Goal: Task Accomplishment & Management: Manage account settings

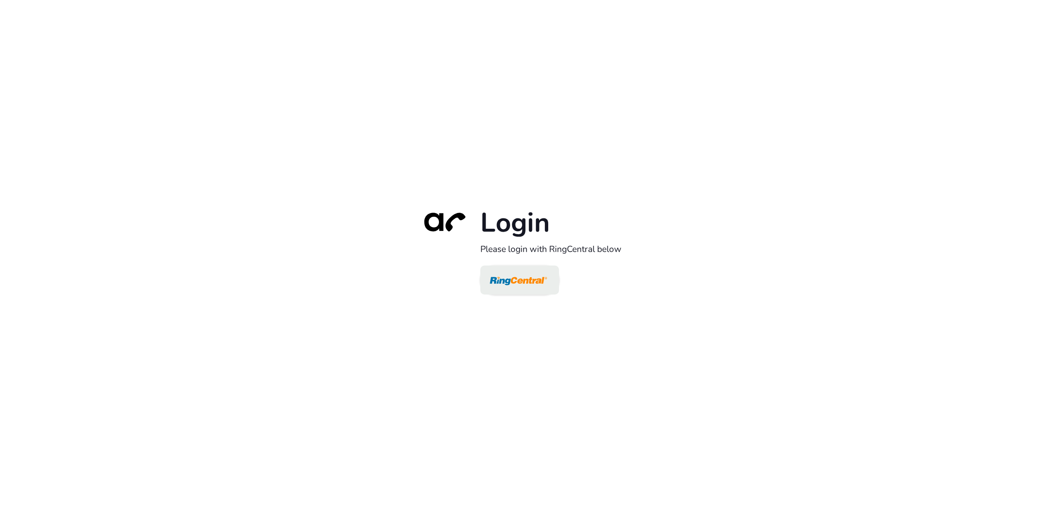
click at [541, 274] on img at bounding box center [518, 280] width 57 height 27
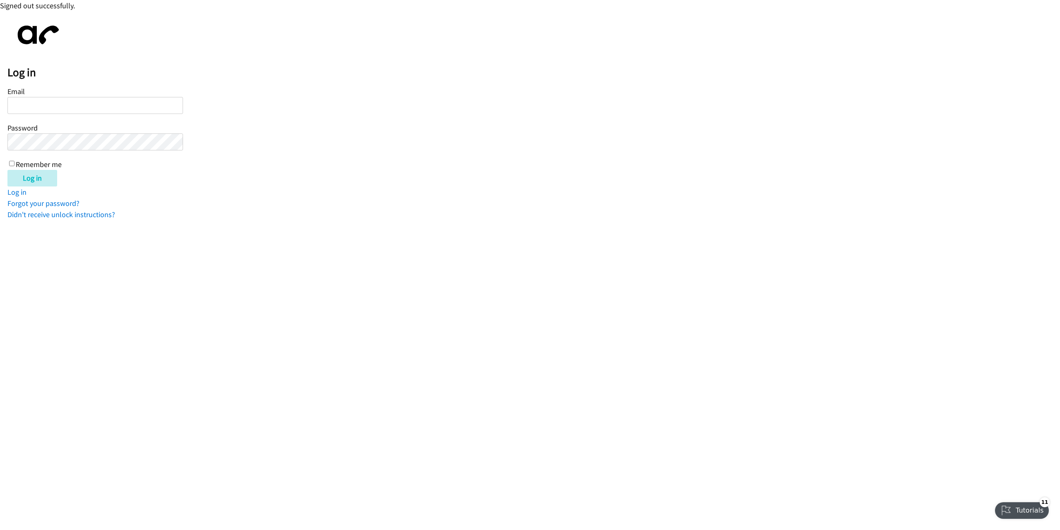
click at [149, 102] on input "Email" at bounding box center [95, 105] width 176 height 17
click at [214, 121] on form "Email Password Remember me Log in" at bounding box center [533, 135] width 1053 height 101
click at [158, 108] on input "Email" at bounding box center [95, 105] width 176 height 17
click at [100, 104] on input "Email" at bounding box center [95, 105] width 176 height 17
type input "oleg@vistatrans.com"
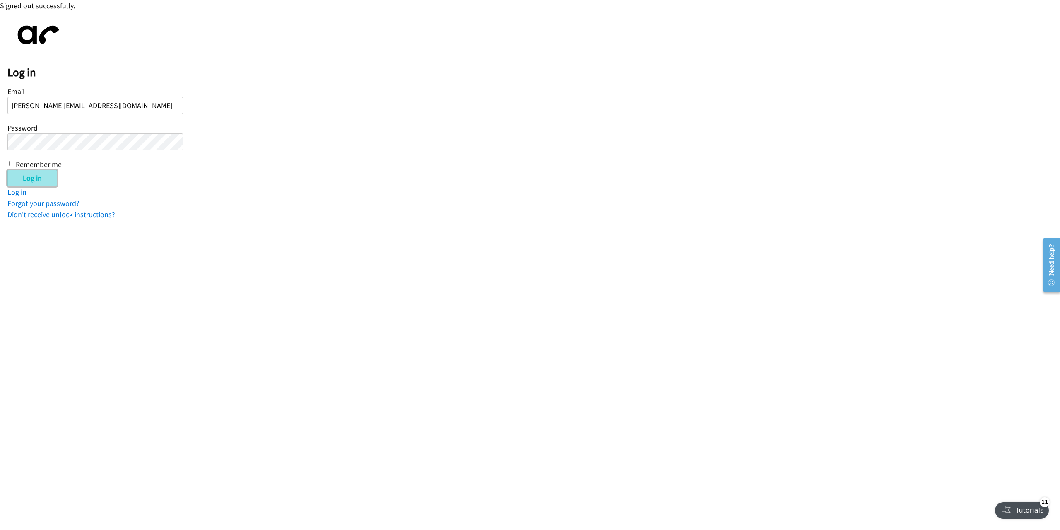
click at [36, 177] on input "Log in" at bounding box center [32, 178] width 50 height 17
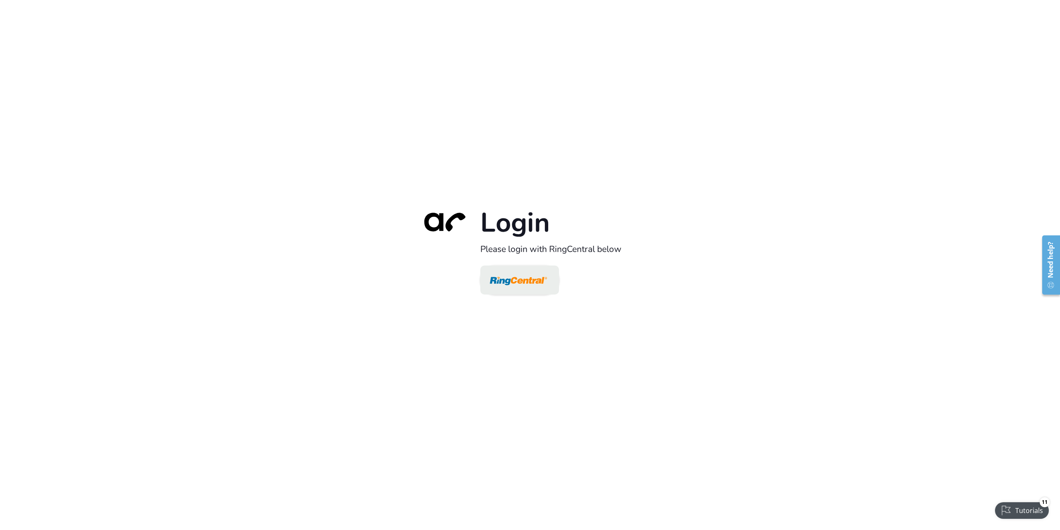
click at [522, 284] on img at bounding box center [518, 280] width 57 height 27
